Goal: Task Accomplishment & Management: Manage account settings

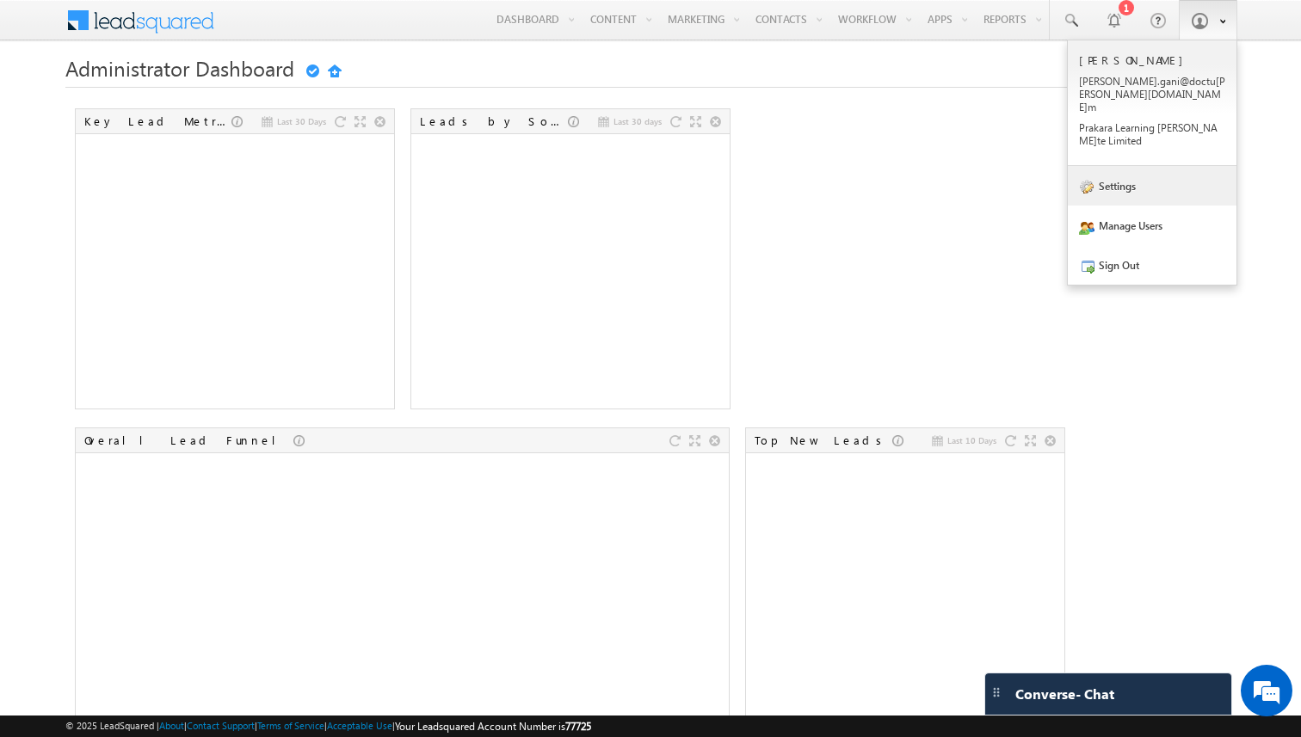
click at [1127, 166] on link "Settings" at bounding box center [1152, 186] width 169 height 40
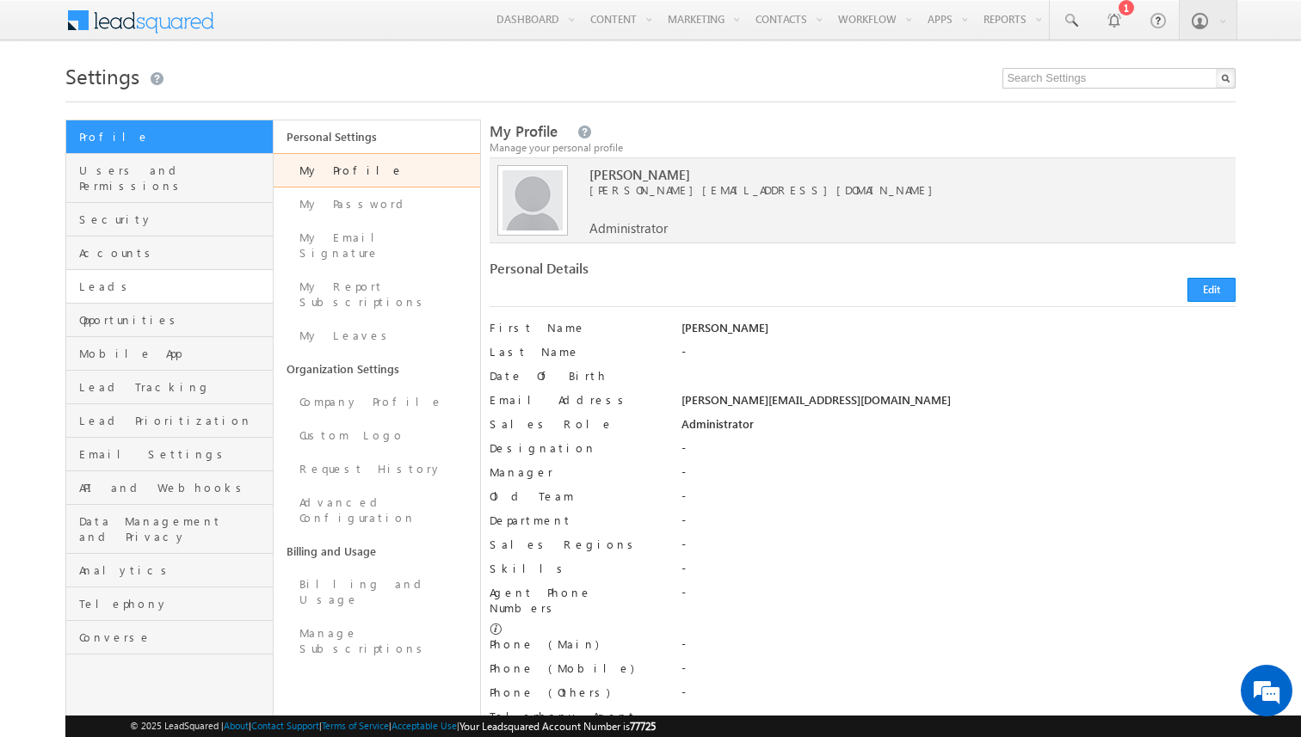
click at [132, 279] on span "Leads" at bounding box center [173, 286] width 189 height 15
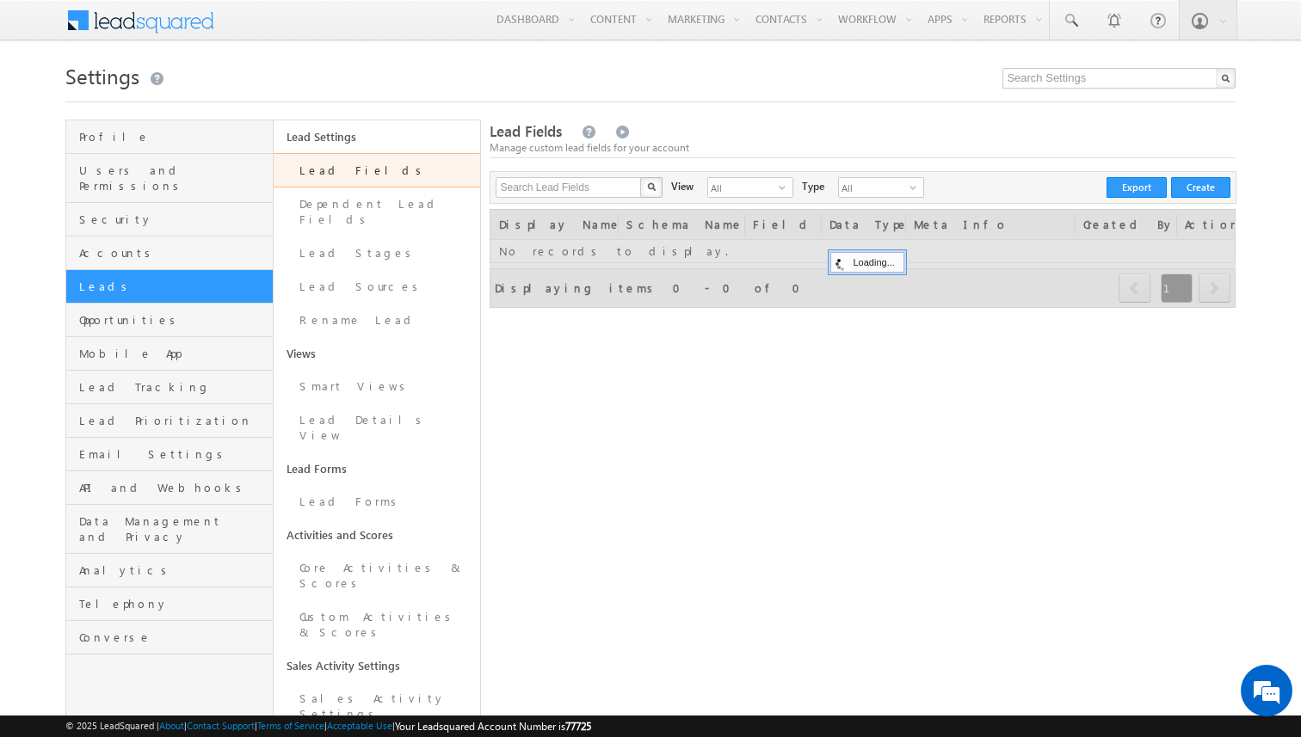
click at [348, 182] on link "Lead Fields" at bounding box center [377, 170] width 207 height 34
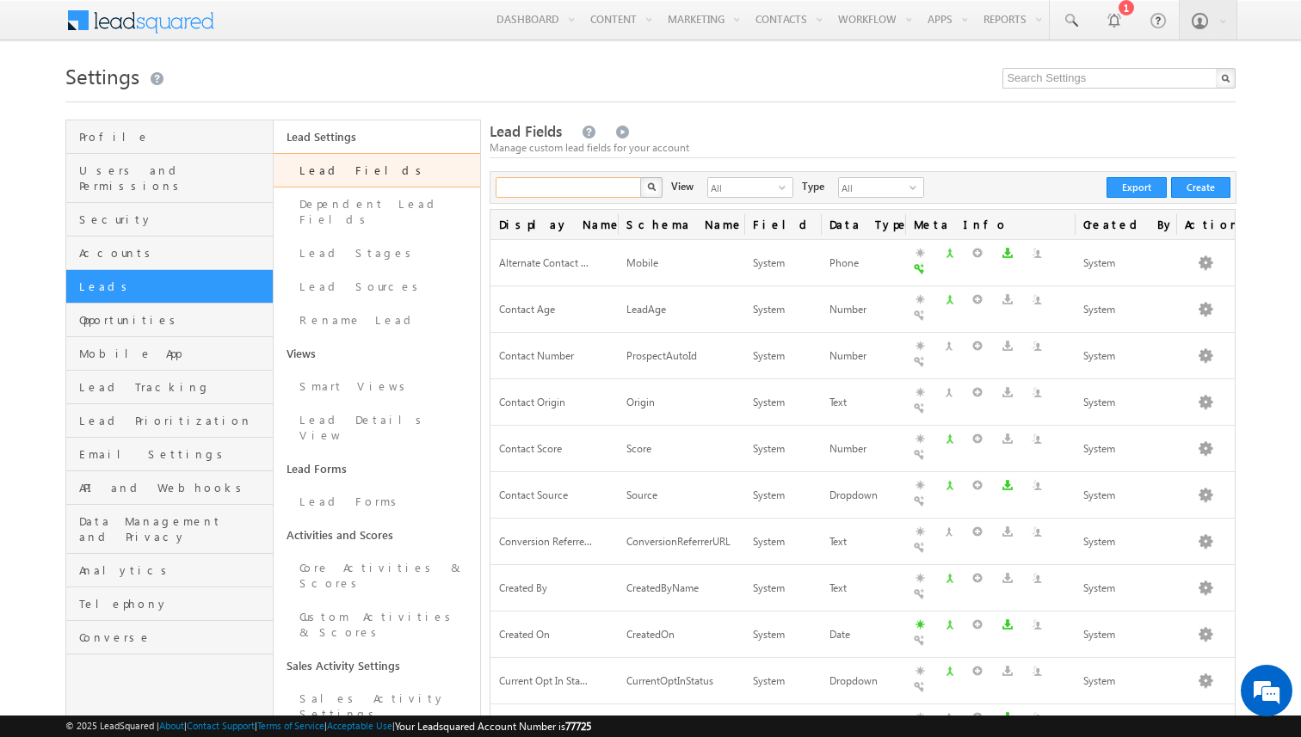
click at [578, 189] on input "text" at bounding box center [568, 187] width 147 height 21
type input "name"
click at [640, 177] on button "button" at bounding box center [651, 187] width 22 height 21
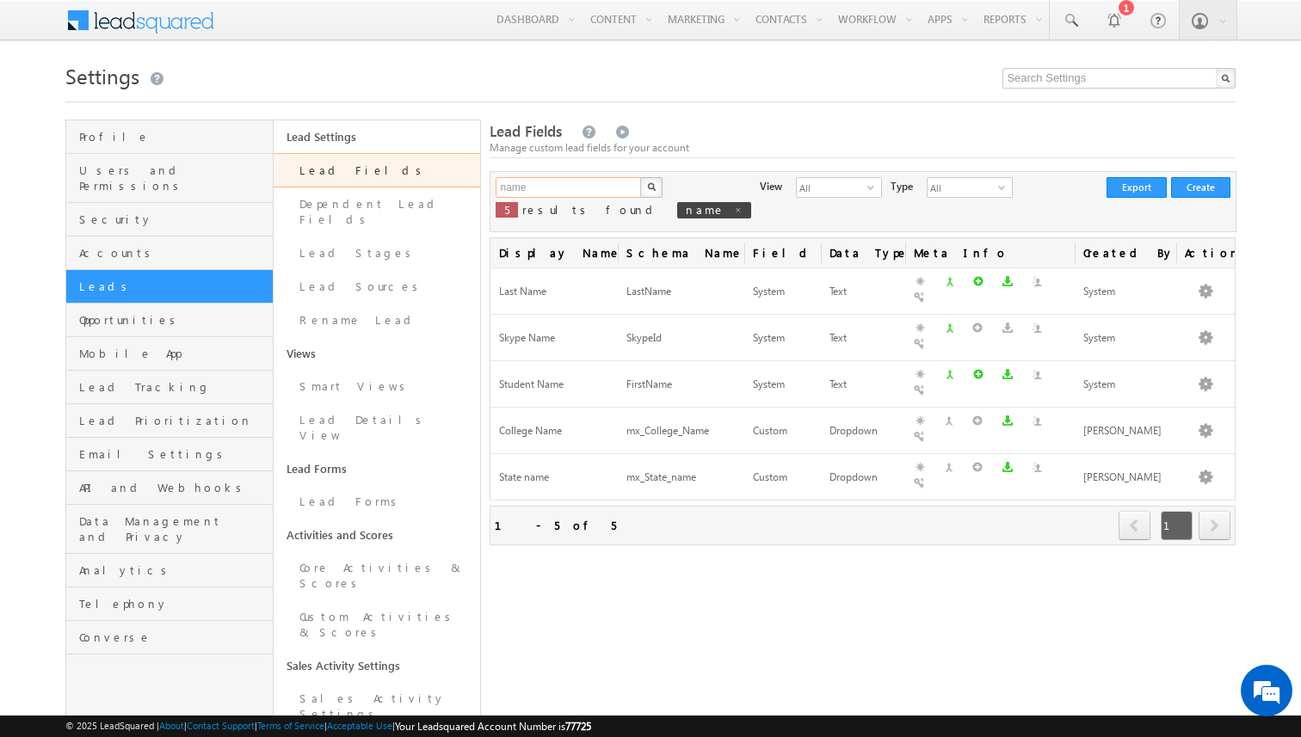
click at [573, 191] on input "name" at bounding box center [568, 187] width 147 height 21
click at [640, 177] on button "button" at bounding box center [651, 187] width 22 height 21
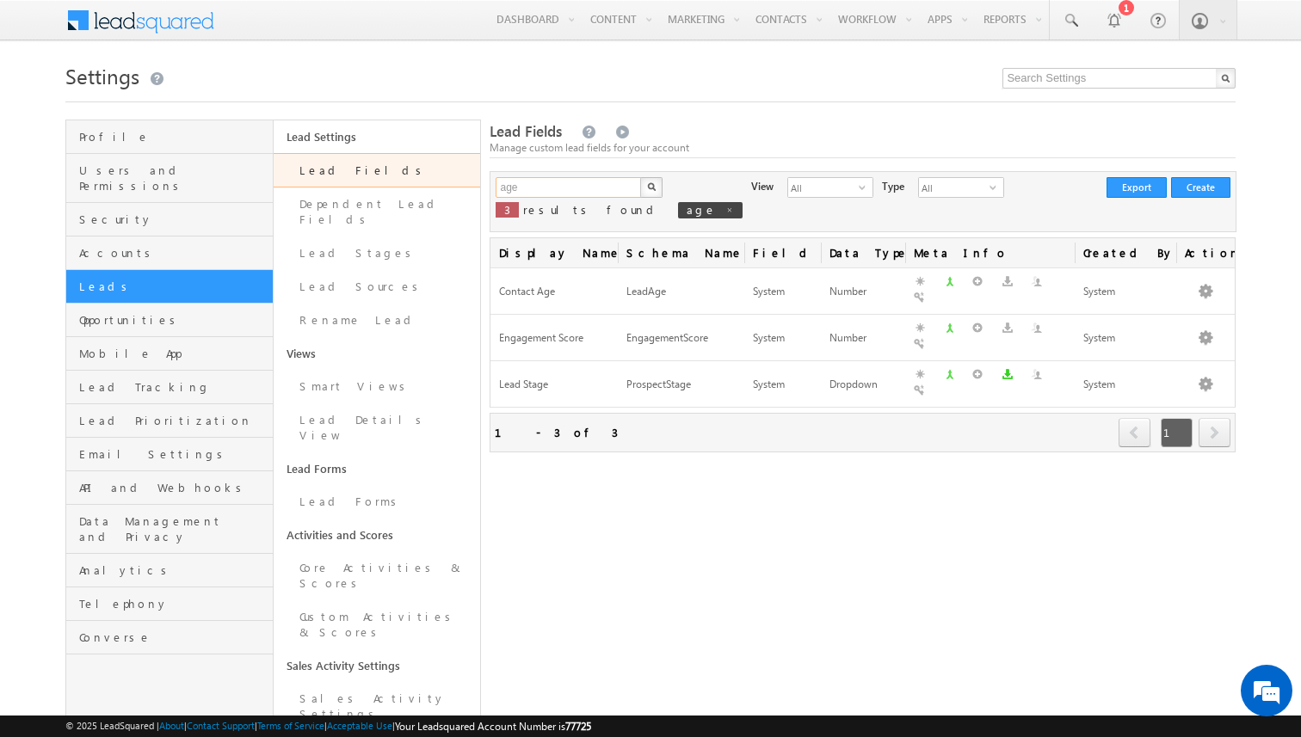
click at [587, 188] on input "age" at bounding box center [568, 187] width 147 height 21
click at [640, 177] on button "button" at bounding box center [651, 187] width 22 height 21
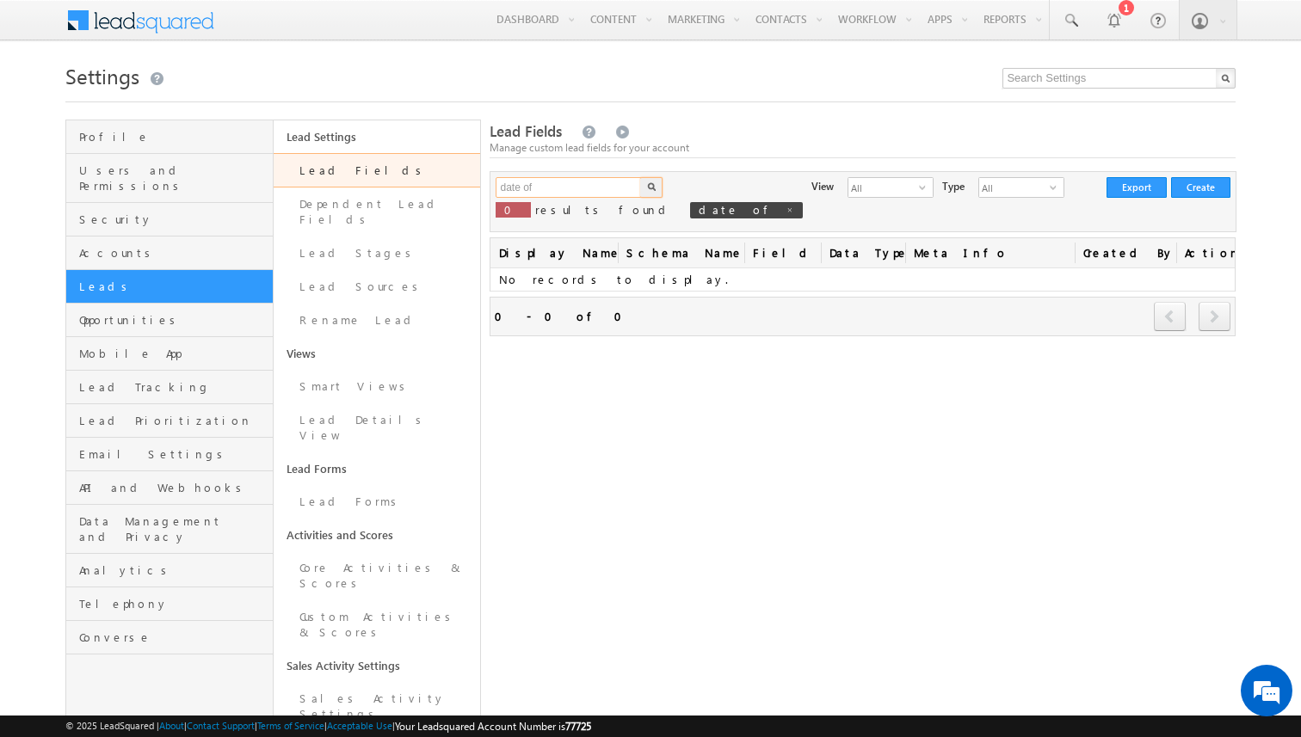
click at [547, 198] on input "date of" at bounding box center [568, 187] width 147 height 21
click at [640, 177] on button "button" at bounding box center [651, 187] width 22 height 21
click at [557, 190] on input "dob" at bounding box center [568, 187] width 147 height 21
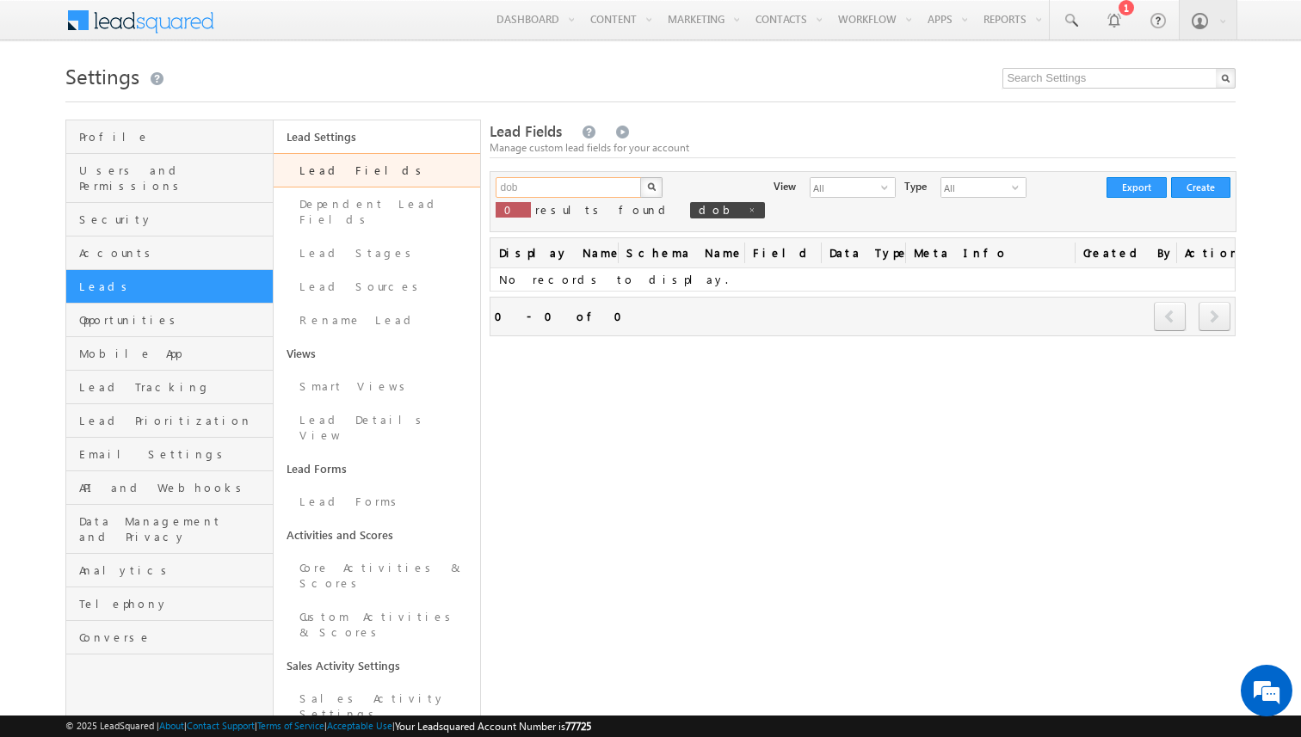
click at [557, 190] on input "dob" at bounding box center [568, 187] width 147 height 21
click at [640, 177] on button "button" at bounding box center [651, 187] width 22 height 21
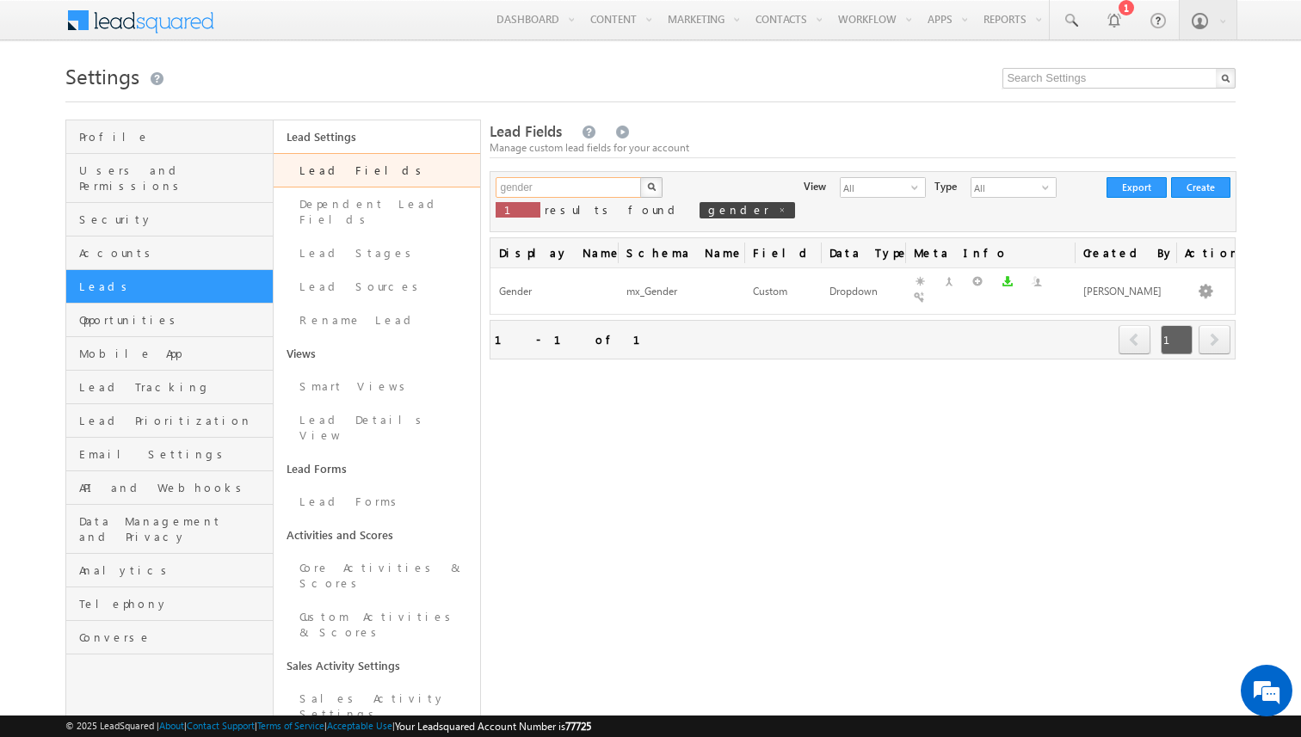
click at [582, 196] on input "gender" at bounding box center [568, 187] width 147 height 21
click at [640, 177] on button "button" at bounding box center [651, 187] width 22 height 21
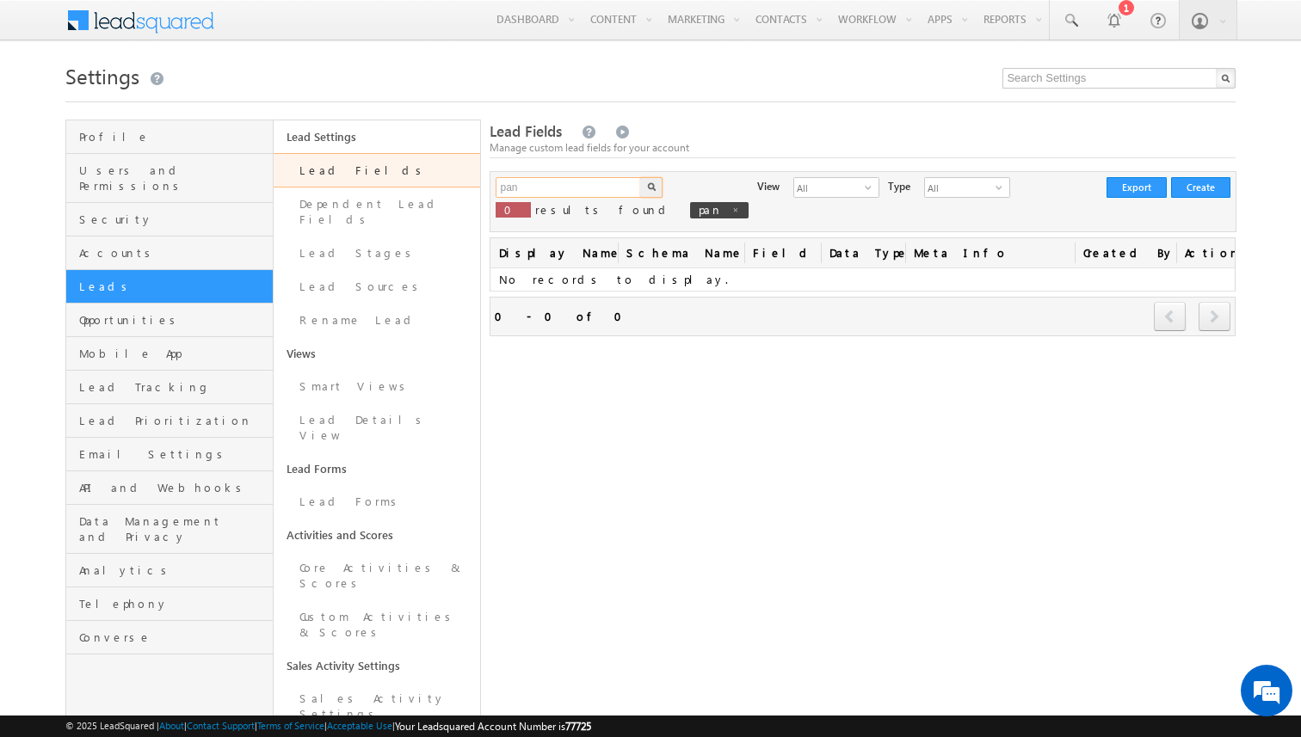
click at [545, 193] on input "pan" at bounding box center [568, 187] width 147 height 21
click at [640, 177] on button "button" at bounding box center [651, 187] width 22 height 21
click at [554, 201] on p "0 results found mari" at bounding box center [626, 210] width 262 height 24
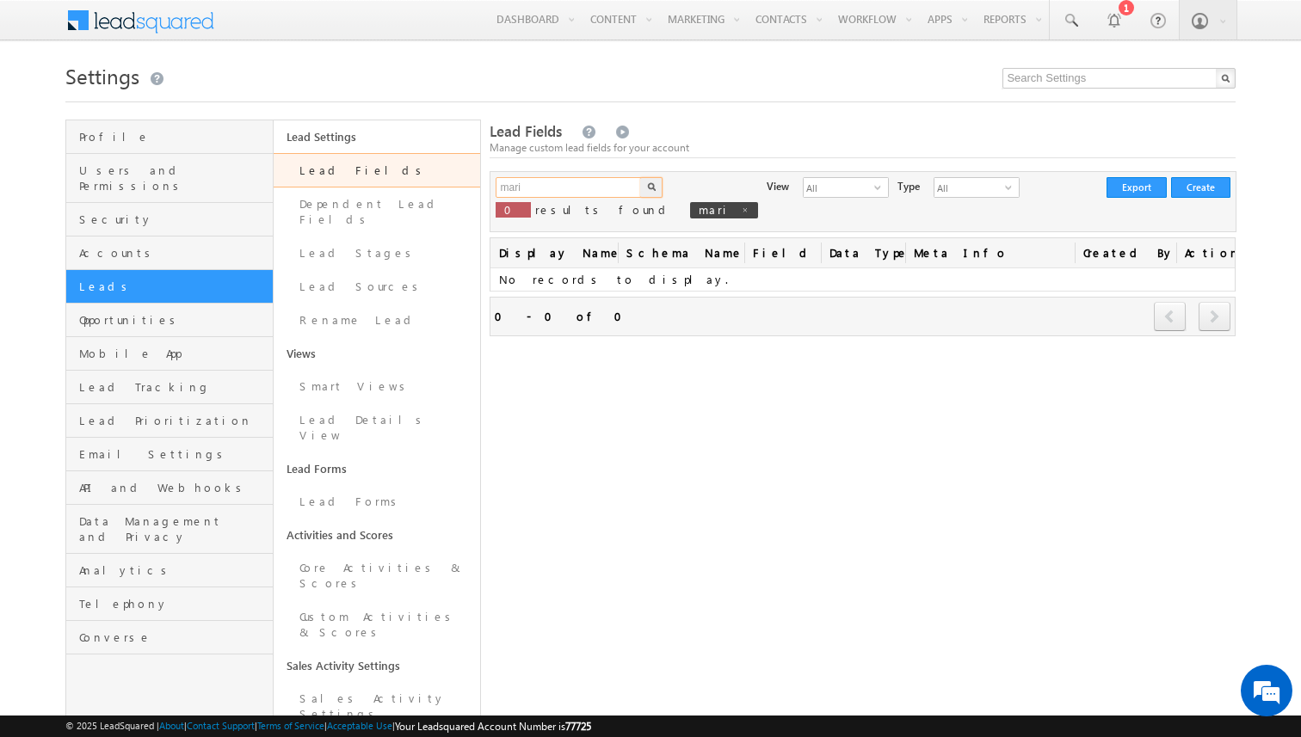
click at [554, 193] on input "mari" at bounding box center [568, 187] width 147 height 21
click at [640, 177] on button "button" at bounding box center [651, 187] width 22 height 21
click at [604, 182] on input "mother" at bounding box center [568, 187] width 147 height 21
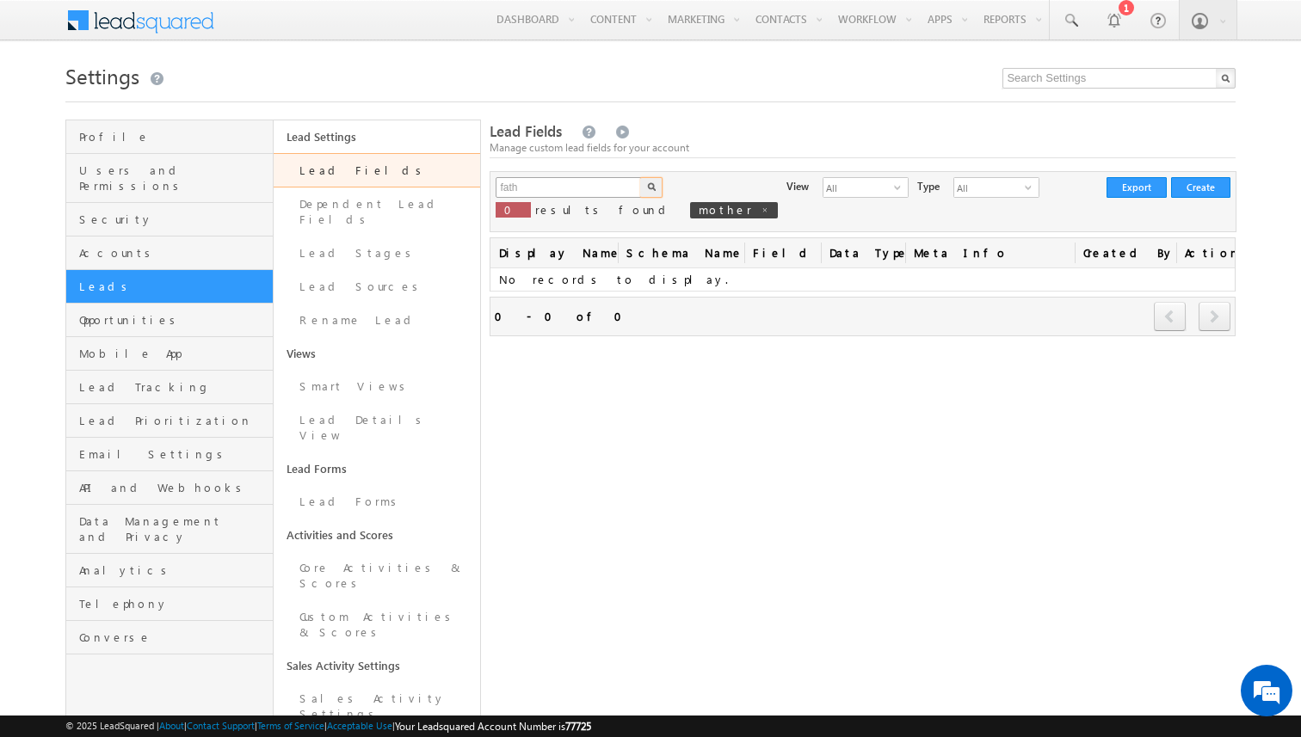
click at [640, 177] on button "button" at bounding box center [651, 187] width 22 height 21
click at [522, 194] on input "fath" at bounding box center [568, 187] width 147 height 21
click at [640, 177] on button "button" at bounding box center [651, 187] width 22 height 21
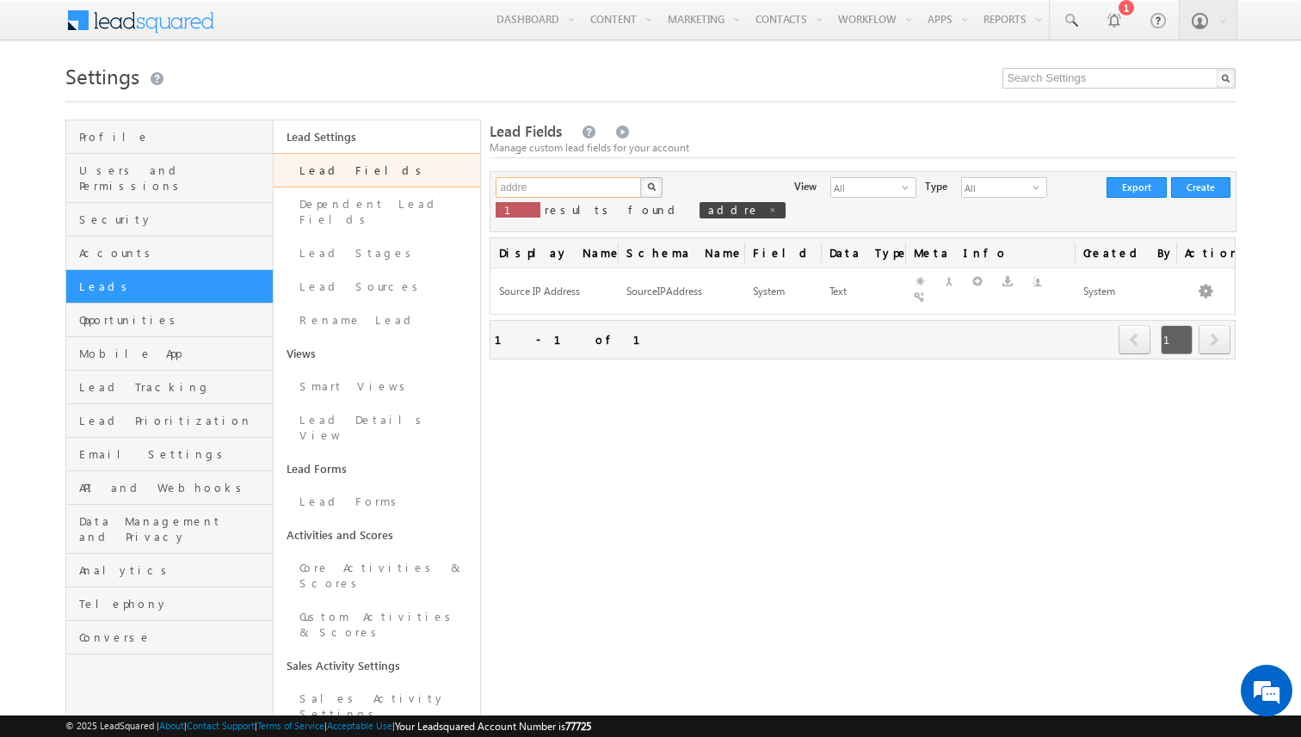
click at [583, 192] on input "addre" at bounding box center [568, 187] width 147 height 21
click at [640, 177] on button "button" at bounding box center [651, 187] width 22 height 21
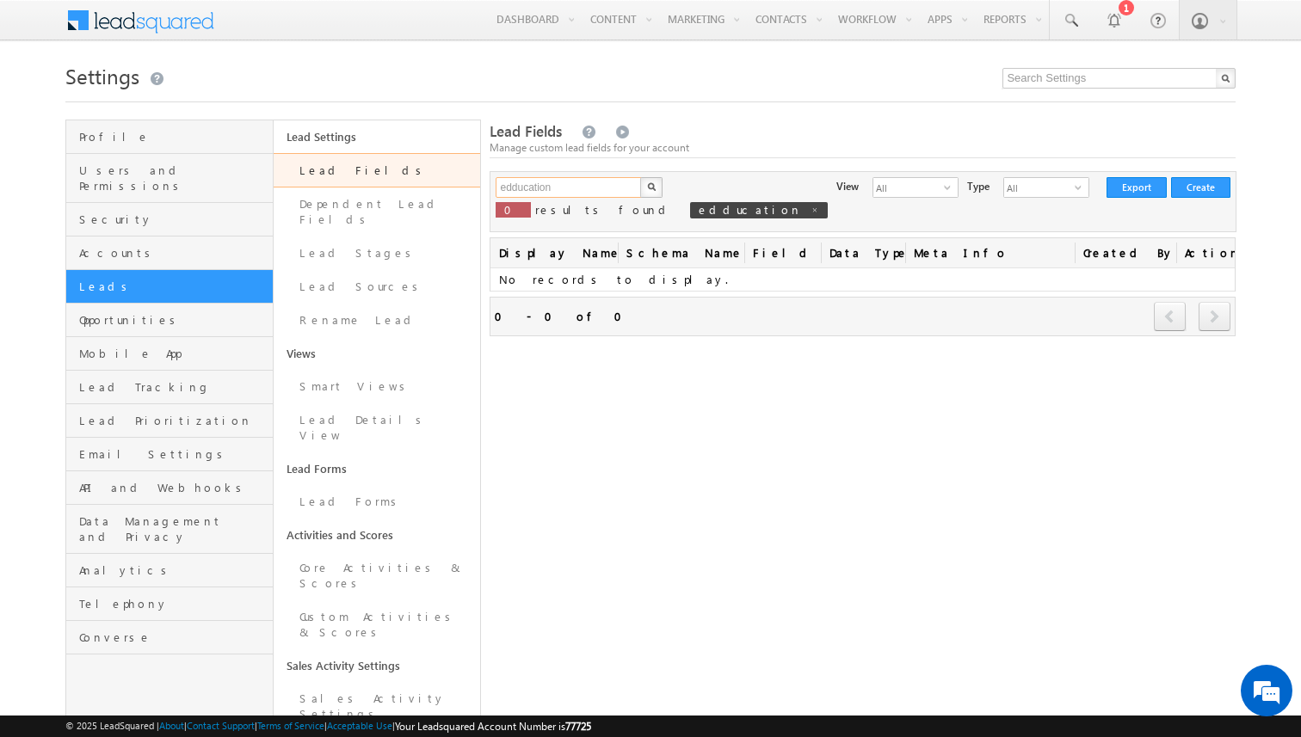
click at [583, 192] on input "edducation" at bounding box center [568, 187] width 147 height 21
click at [640, 177] on button "button" at bounding box center [651, 187] width 22 height 21
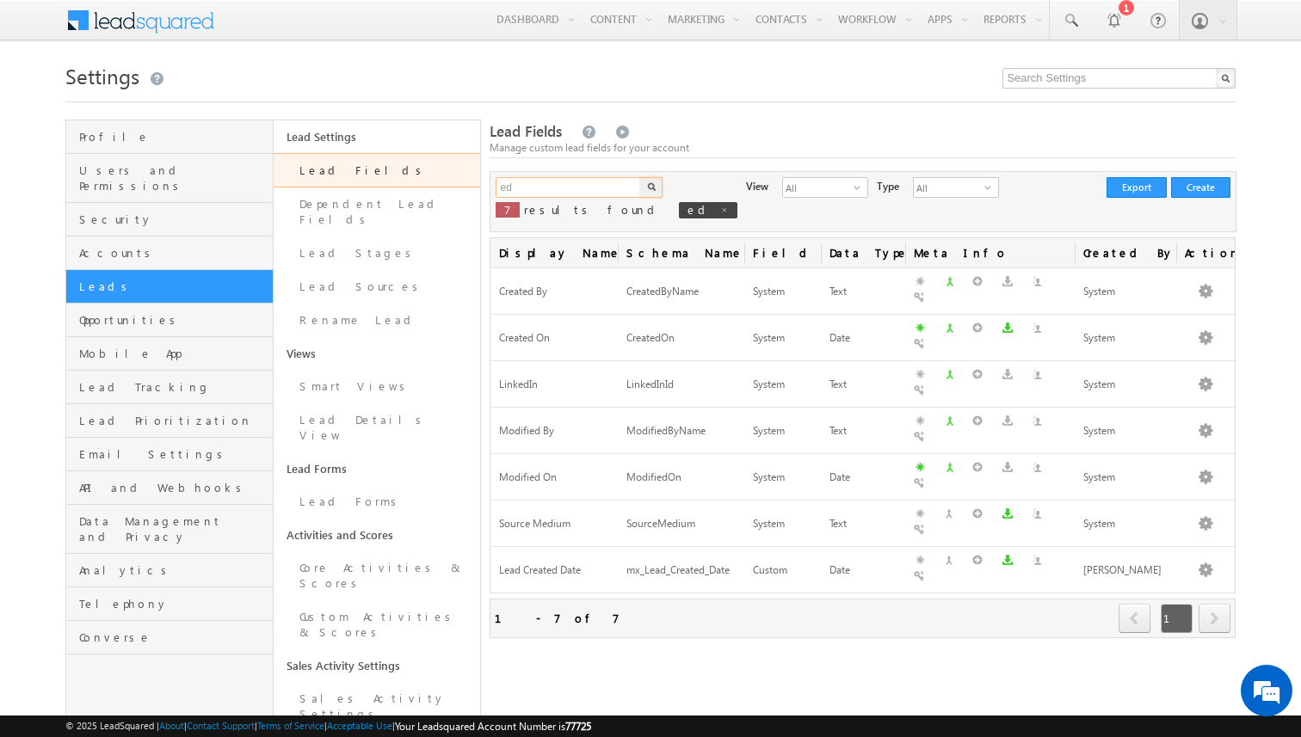
click at [599, 187] on input "ed" at bounding box center [568, 187] width 147 height 21
click at [640, 177] on button "button" at bounding box center [651, 187] width 22 height 21
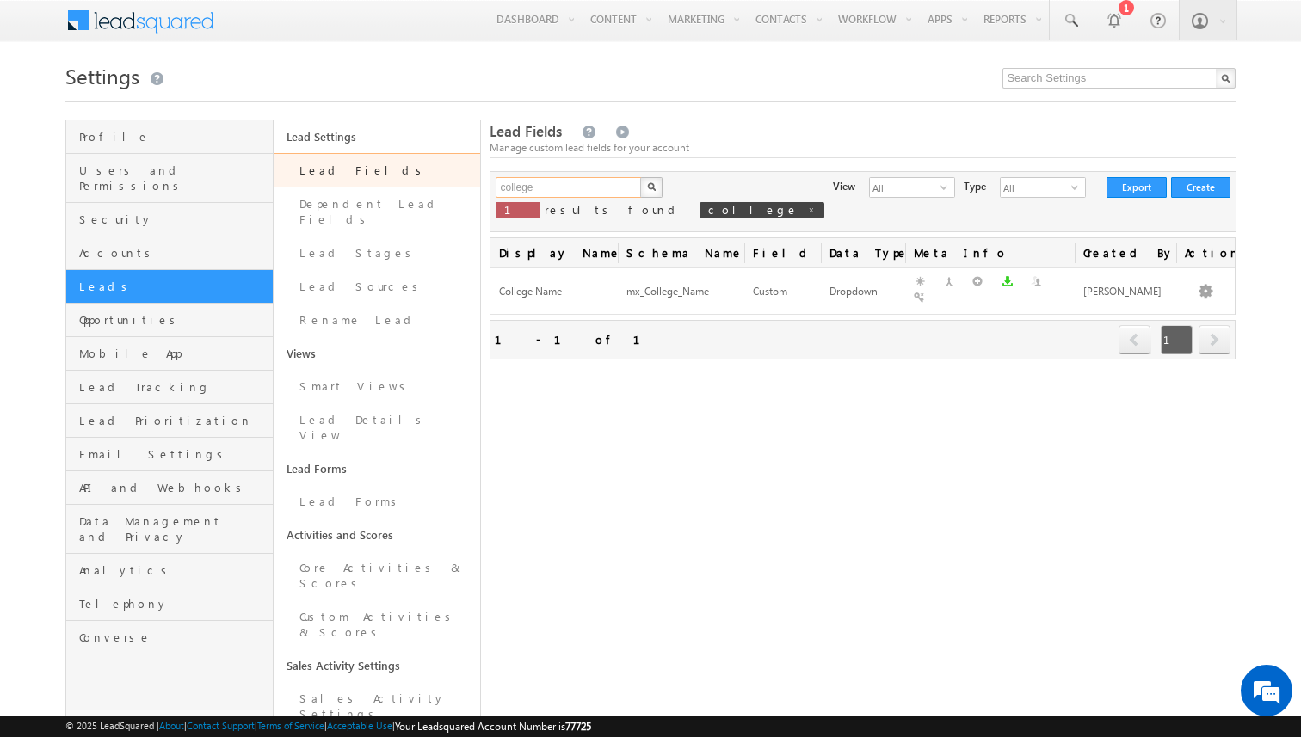
click at [562, 193] on input "college" at bounding box center [568, 187] width 147 height 21
click at [640, 177] on button "button" at bounding box center [651, 187] width 22 height 21
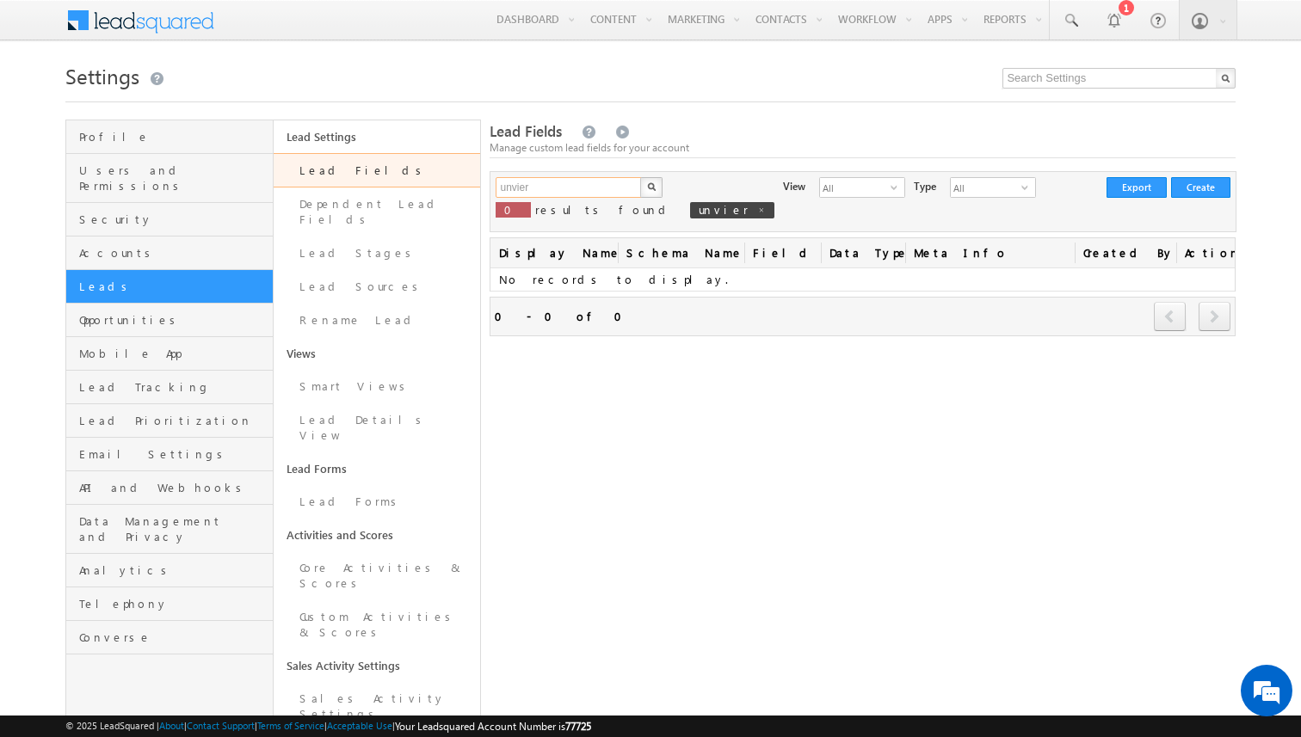
click at [567, 188] on input "unvier" at bounding box center [568, 187] width 147 height 21
click at [640, 177] on button "button" at bounding box center [651, 187] width 22 height 21
click at [555, 196] on input "univer" at bounding box center [568, 187] width 147 height 21
click at [640, 177] on button "button" at bounding box center [651, 187] width 22 height 21
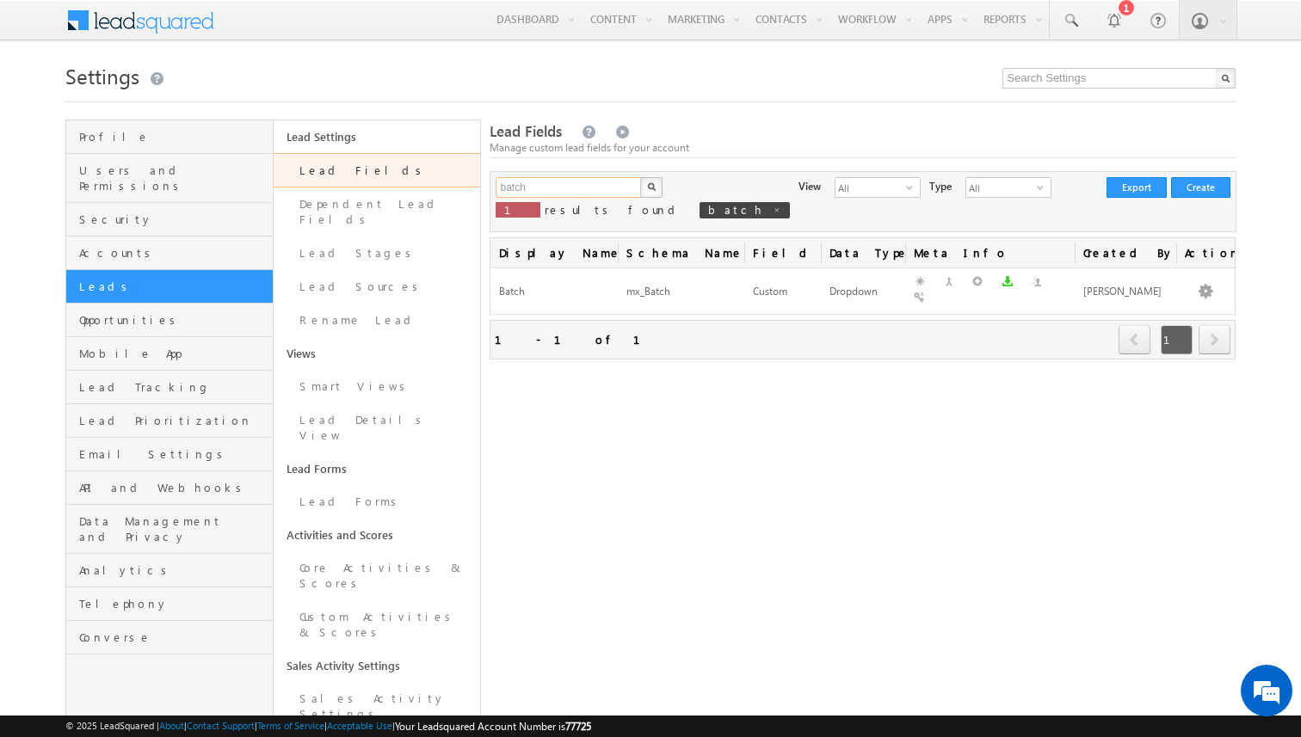
click at [558, 183] on input "batch" at bounding box center [568, 187] width 147 height 21
click at [640, 177] on button "button" at bounding box center [651, 187] width 22 height 21
click at [570, 182] on input "grad" at bounding box center [568, 187] width 147 height 21
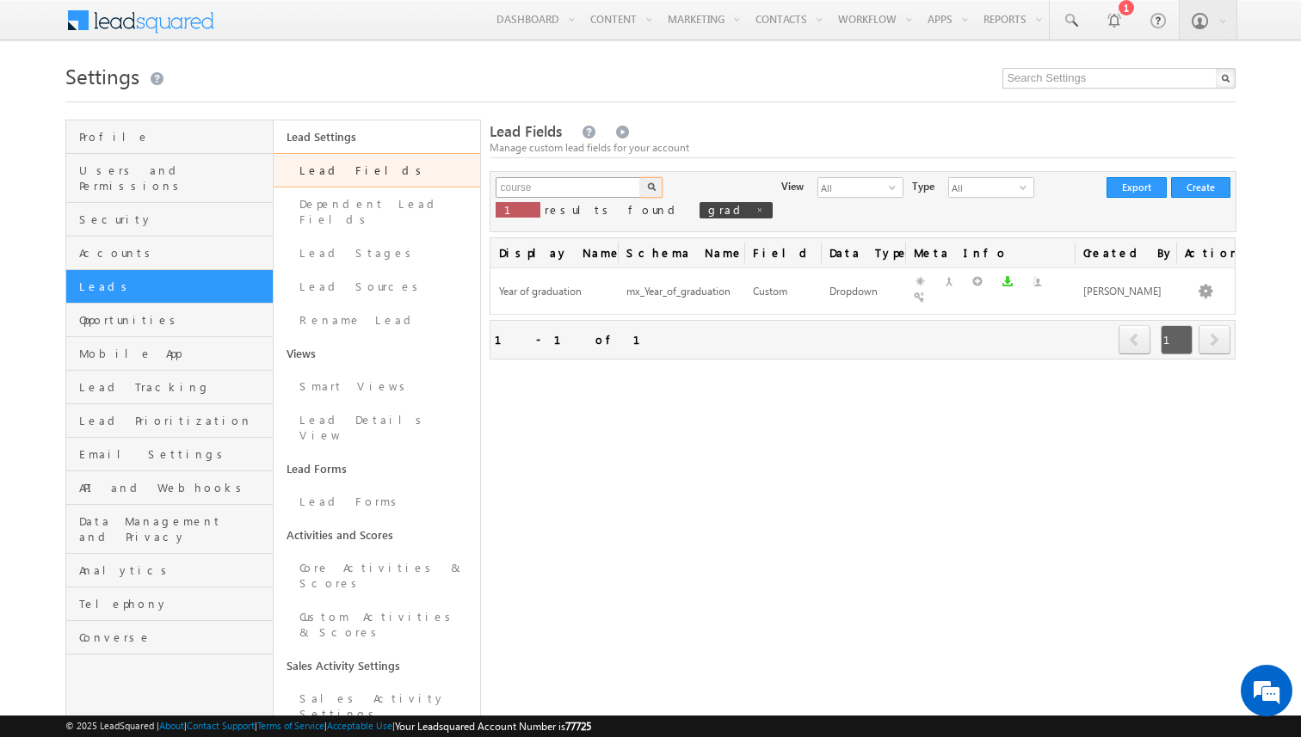
click at [640, 177] on button "button" at bounding box center [651, 187] width 22 height 21
click at [575, 182] on input "course" at bounding box center [568, 187] width 147 height 21
click at [640, 177] on button "button" at bounding box center [651, 187] width 22 height 21
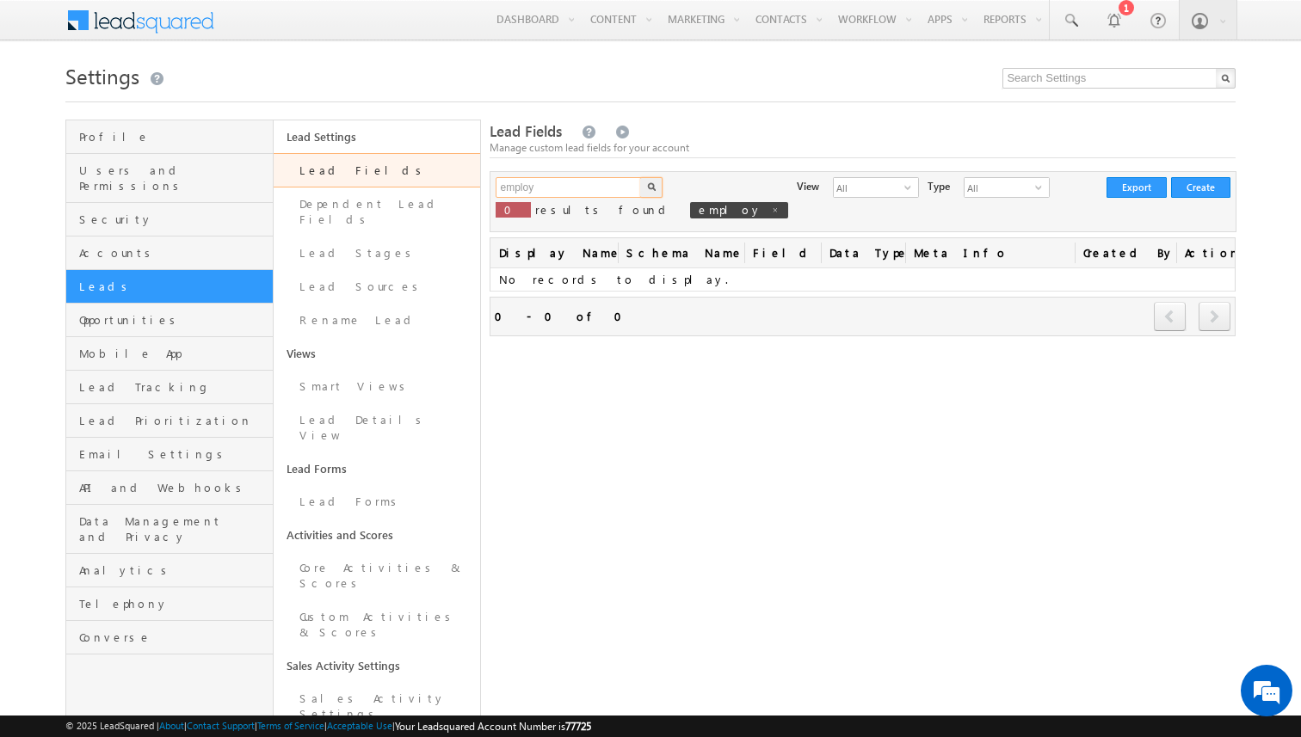
click at [558, 183] on input "employ" at bounding box center [568, 187] width 147 height 21
click at [640, 177] on button "button" at bounding box center [651, 187] width 22 height 21
click at [542, 198] on input "work" at bounding box center [568, 187] width 147 height 21
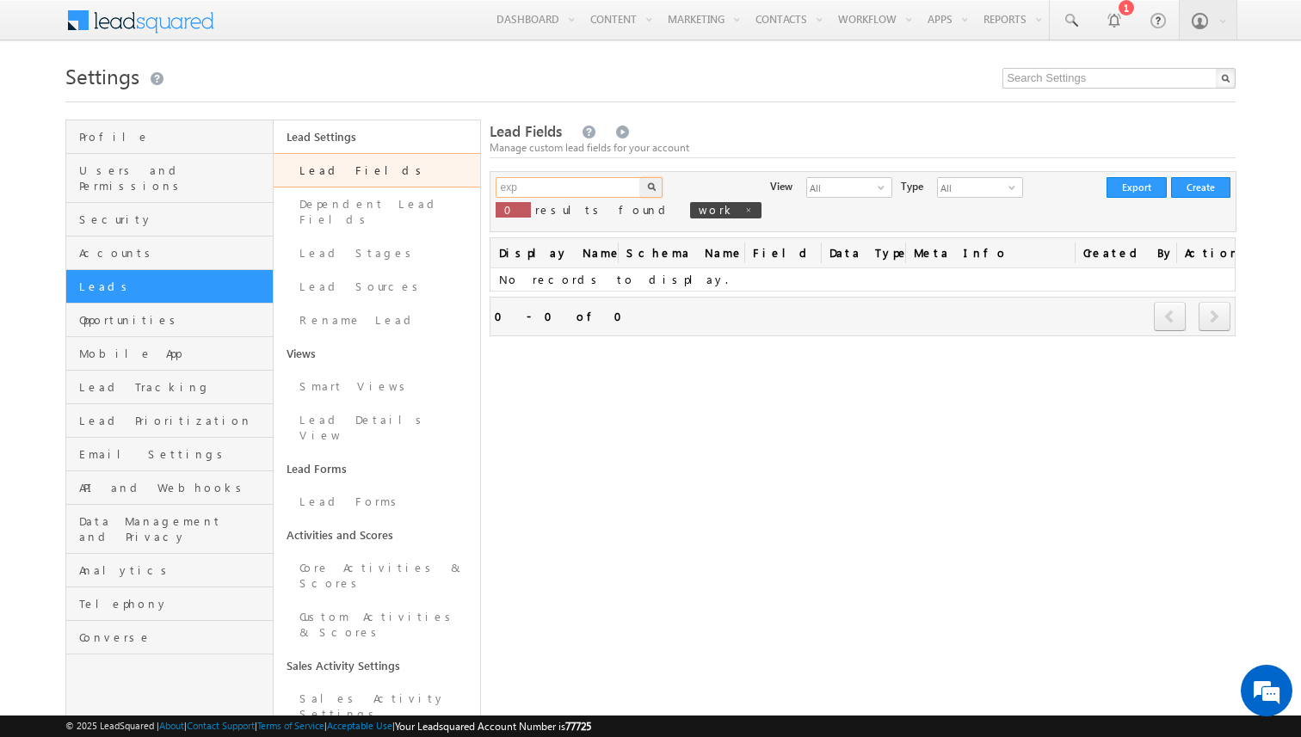
type input "exp"
click at [640, 177] on button "button" at bounding box center [651, 187] width 22 height 21
